Goal: Browse casually: Explore the website without a specific task or goal

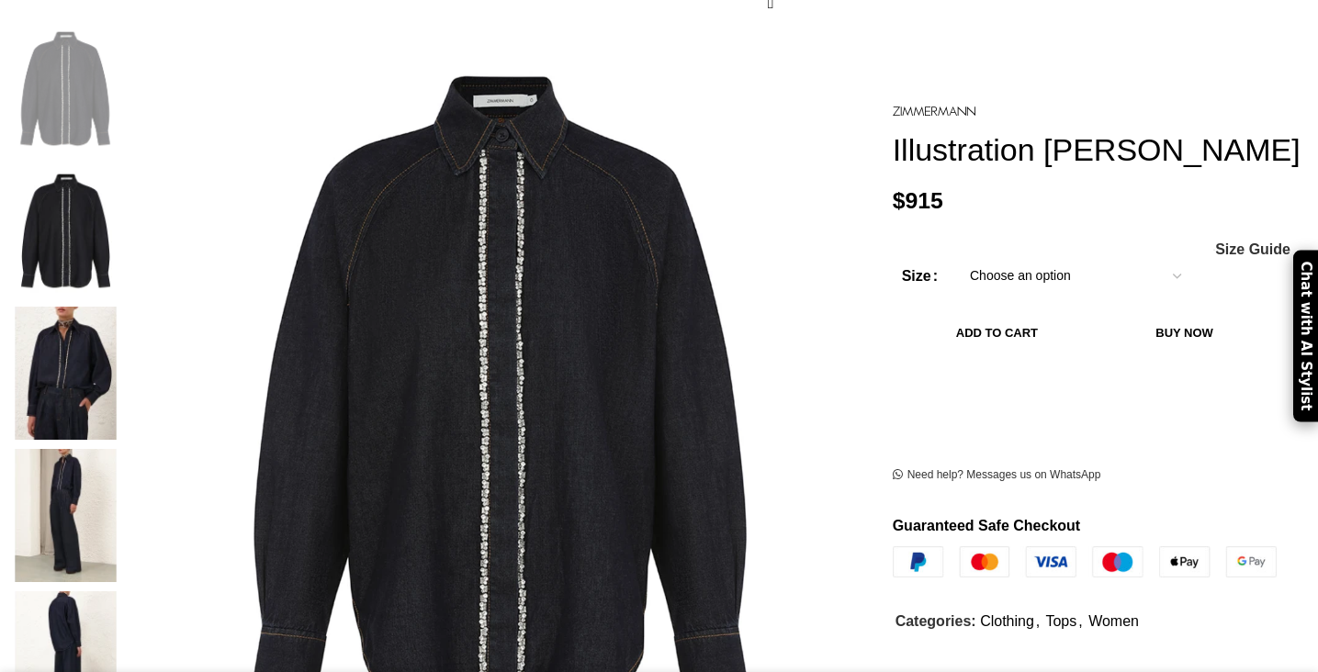
click at [121, 449] on img at bounding box center [65, 515] width 112 height 133
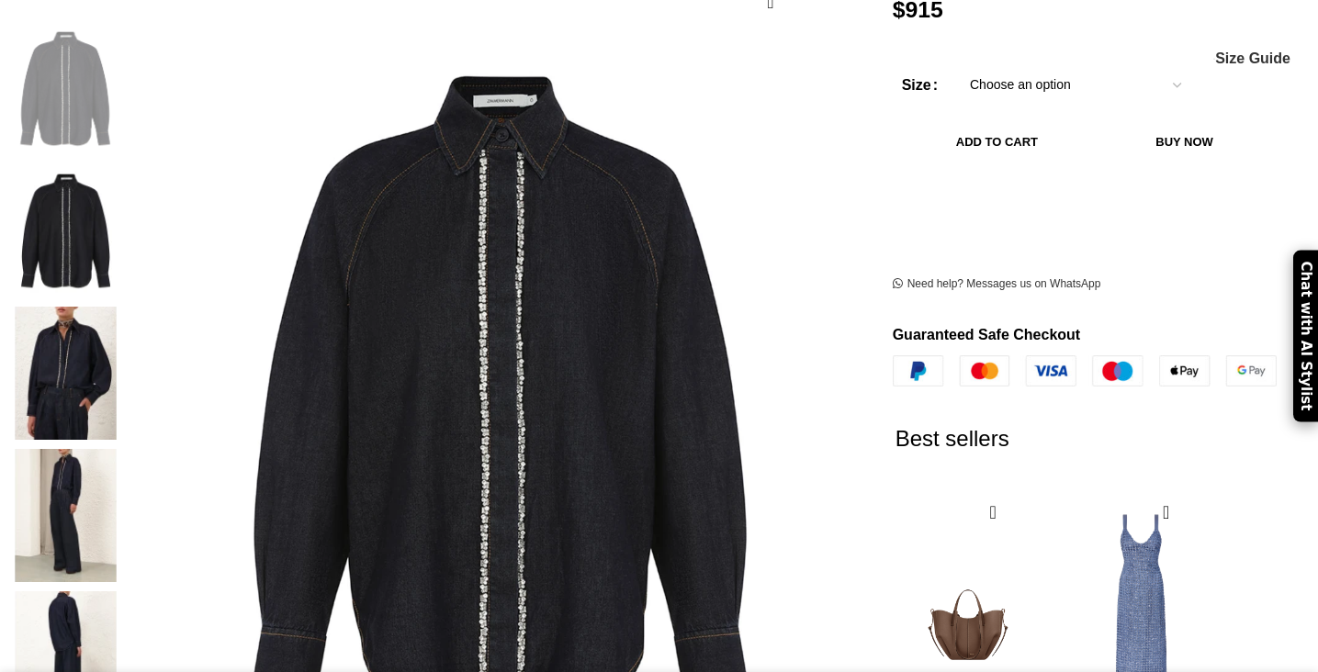
scroll to position [0, 194]
click at [121, 592] on img at bounding box center [65, 658] width 112 height 133
click at [121, 449] on img at bounding box center [65, 515] width 112 height 133
click at [121, 307] on img at bounding box center [65, 373] width 112 height 133
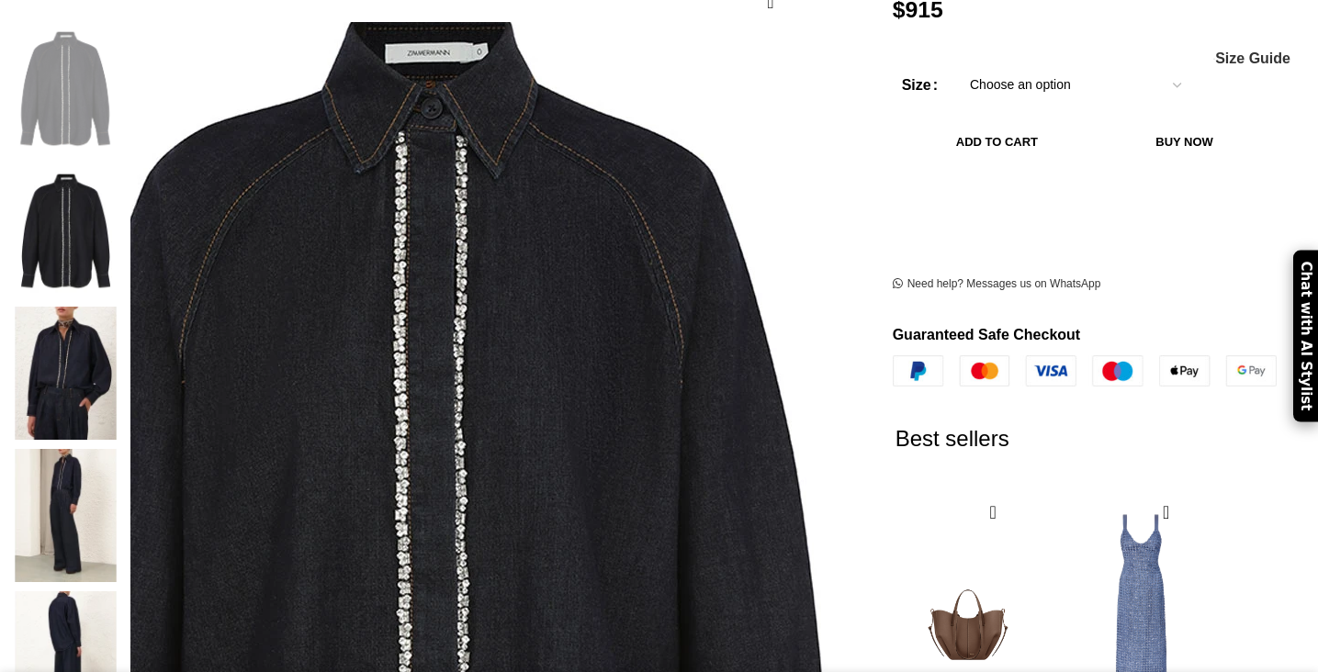
scroll to position [0, 387]
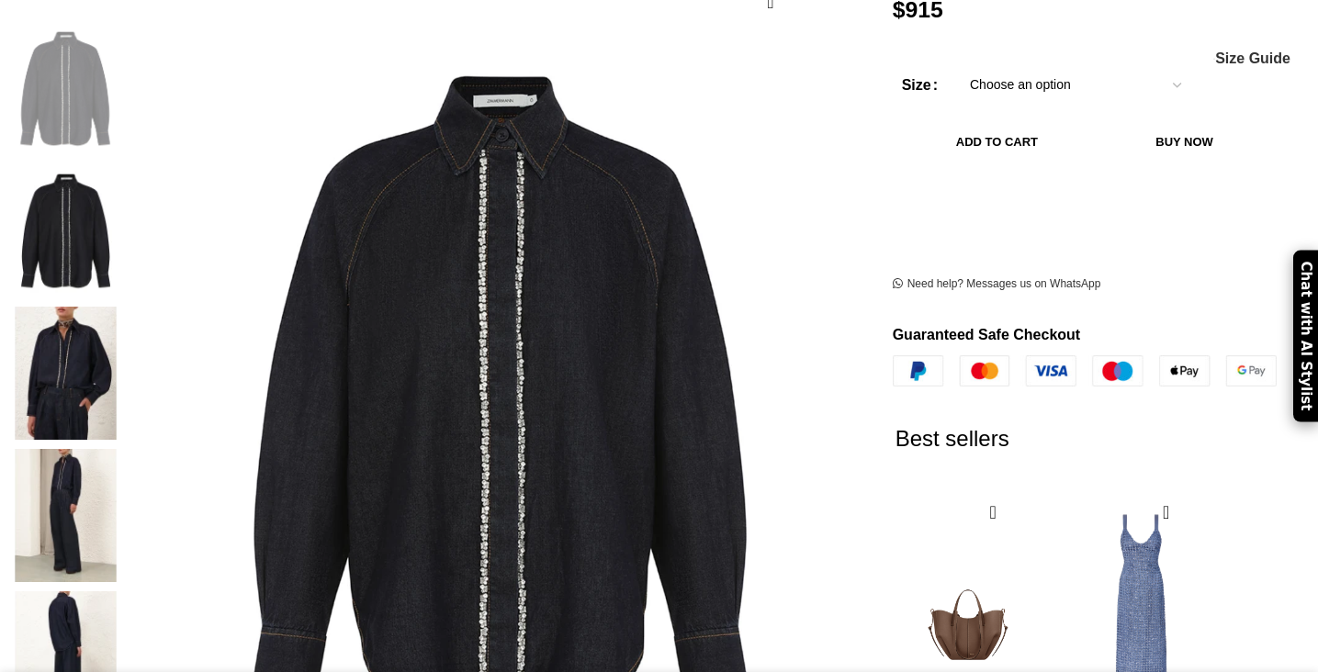
click at [121, 449] on img at bounding box center [65, 515] width 112 height 133
click at [121, 307] on img at bounding box center [65, 373] width 112 height 133
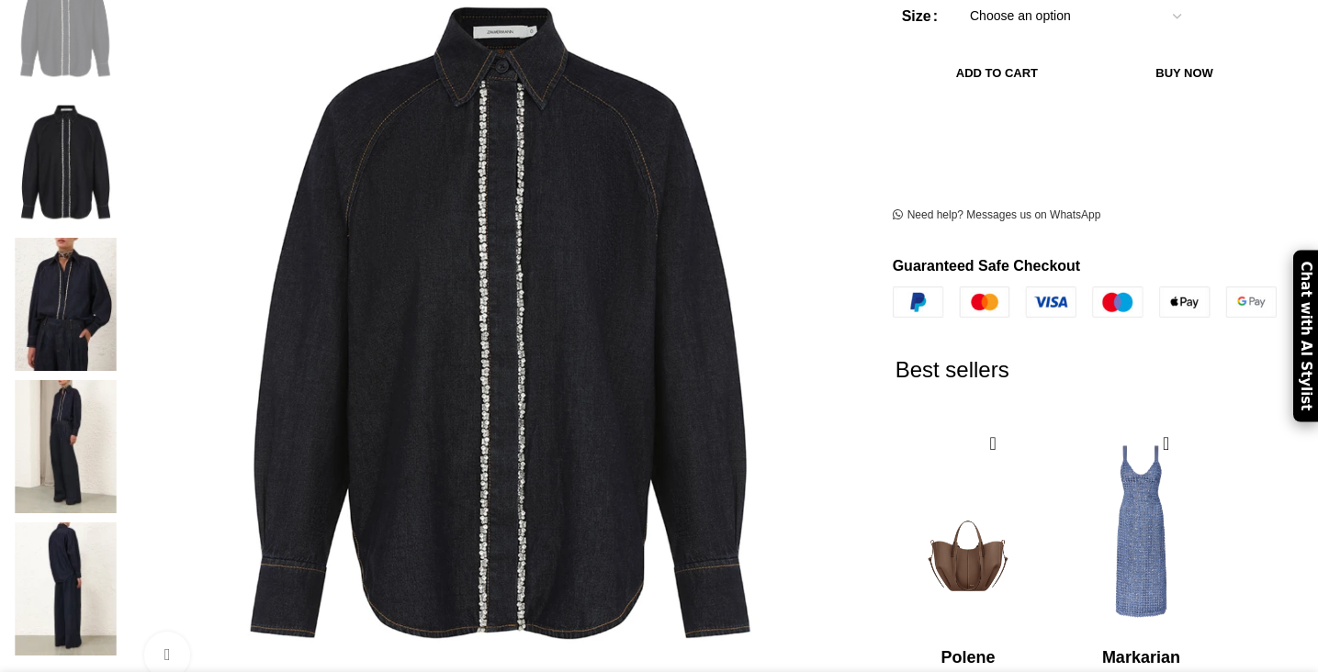
scroll to position [344, 0]
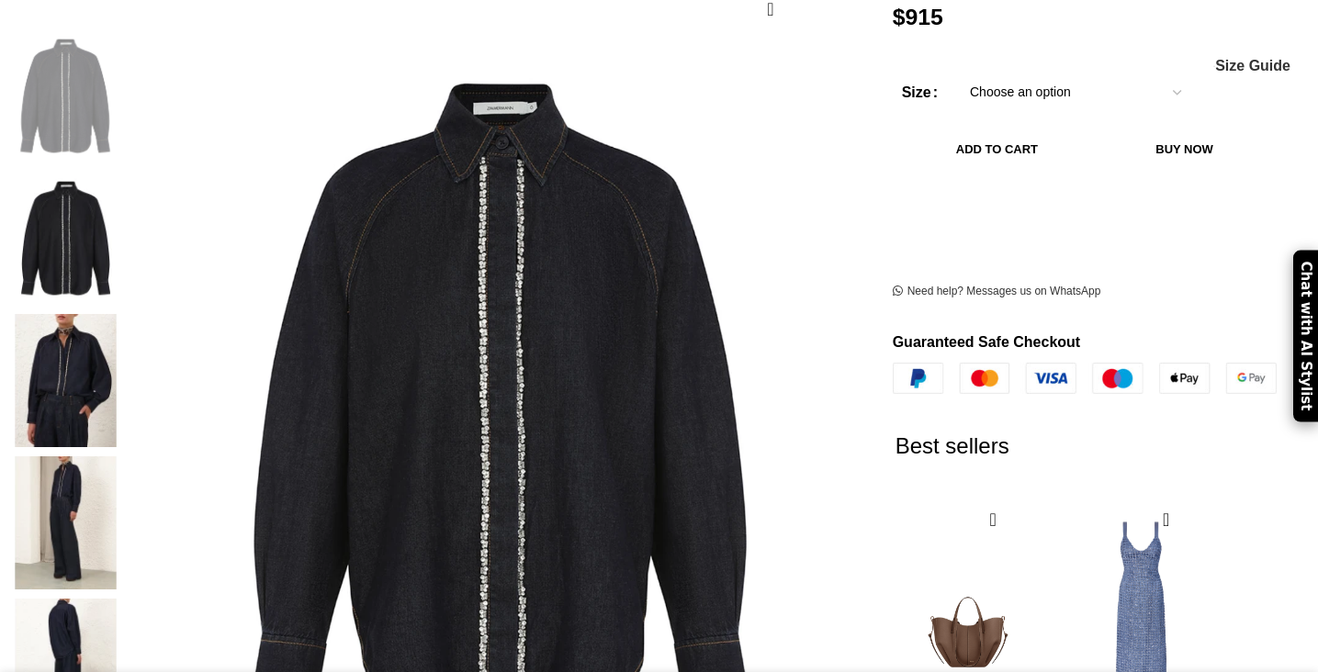
click at [121, 314] on img at bounding box center [65, 380] width 112 height 133
